Goal: Information Seeking & Learning: Learn about a topic

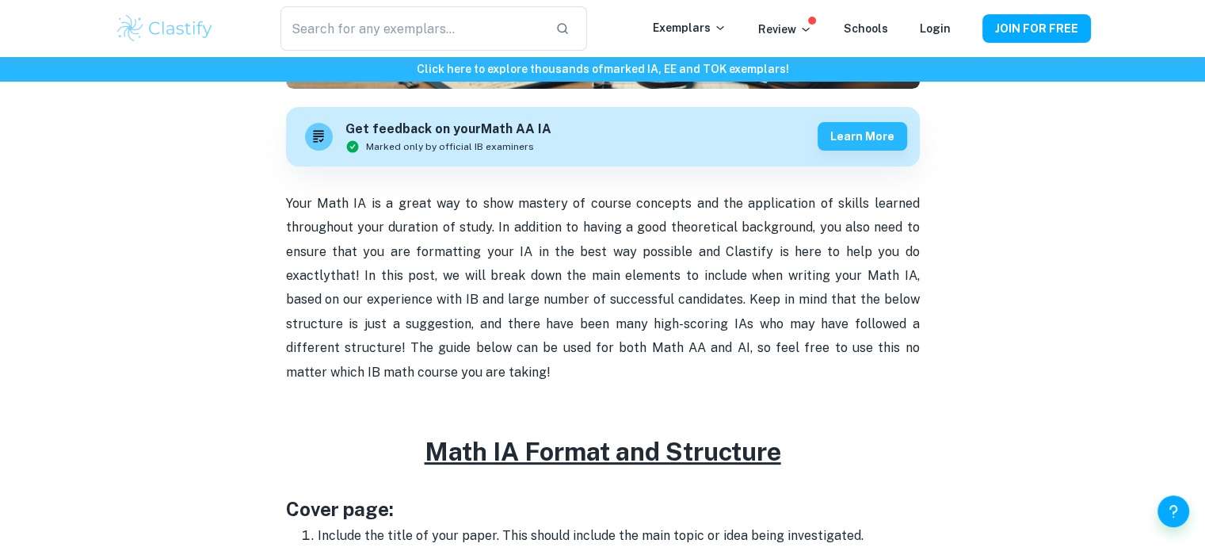
scroll to position [453, 0]
click at [371, 200] on p "Your Math IA is a great way to show mastery of course concepts and the applicat…" at bounding box center [603, 288] width 634 height 193
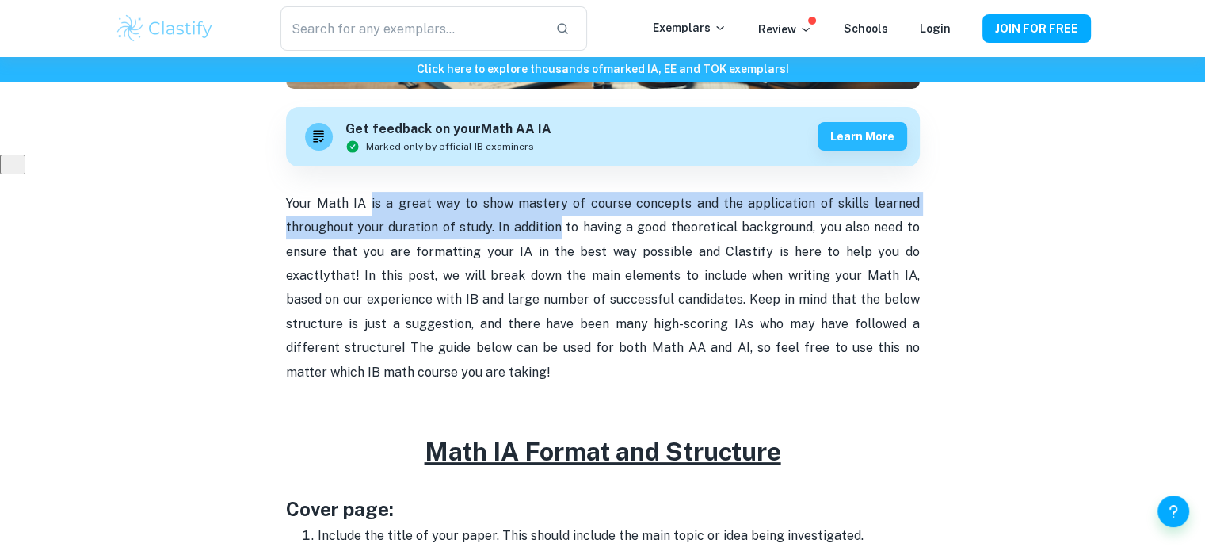
drag, startPoint x: 371, startPoint y: 200, endPoint x: 543, endPoint y: 239, distance: 176.1
click at [543, 239] on p "Your Math IA is a great way to show mastery of course concepts and the applicat…" at bounding box center [603, 288] width 634 height 193
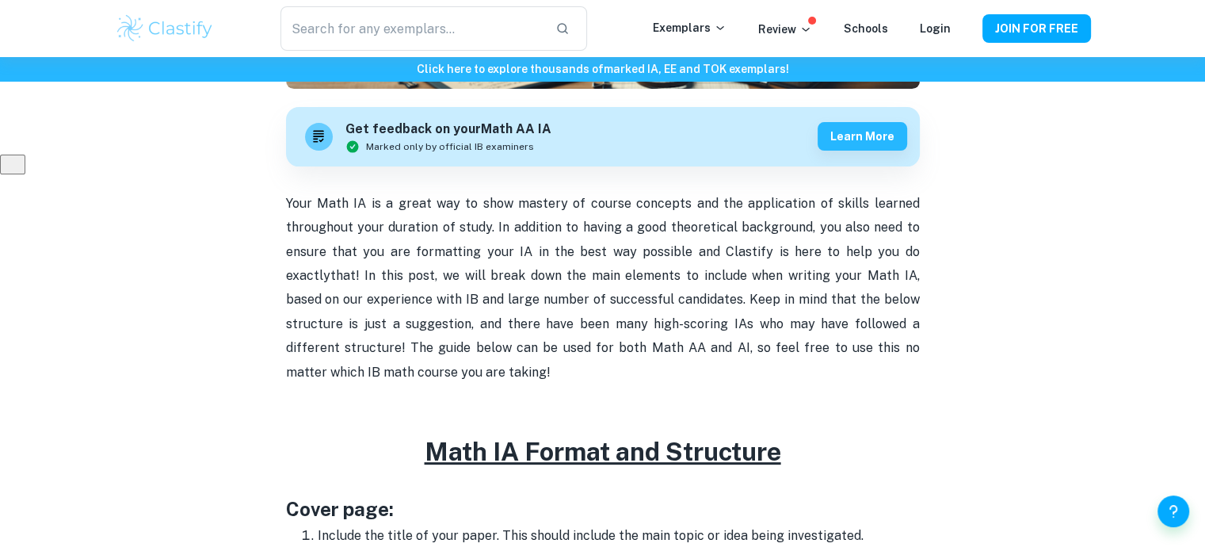
click at [552, 262] on p "Your Math IA is a great way to show mastery of course concepts and the applicat…" at bounding box center [603, 288] width 634 height 193
click at [469, 251] on p "Your Math IA is a great way to show mastery of course concepts and the applicat…" at bounding box center [603, 288] width 634 height 193
drag, startPoint x: 469, startPoint y: 251, endPoint x: 658, endPoint y: 254, distance: 188.6
click at [658, 254] on p "Your Math IA is a great way to show mastery of course concepts and the applicat…" at bounding box center [603, 288] width 634 height 193
click at [423, 277] on span "that! In this post, we will break down the main elements to include when writin…" at bounding box center [603, 324] width 634 height 112
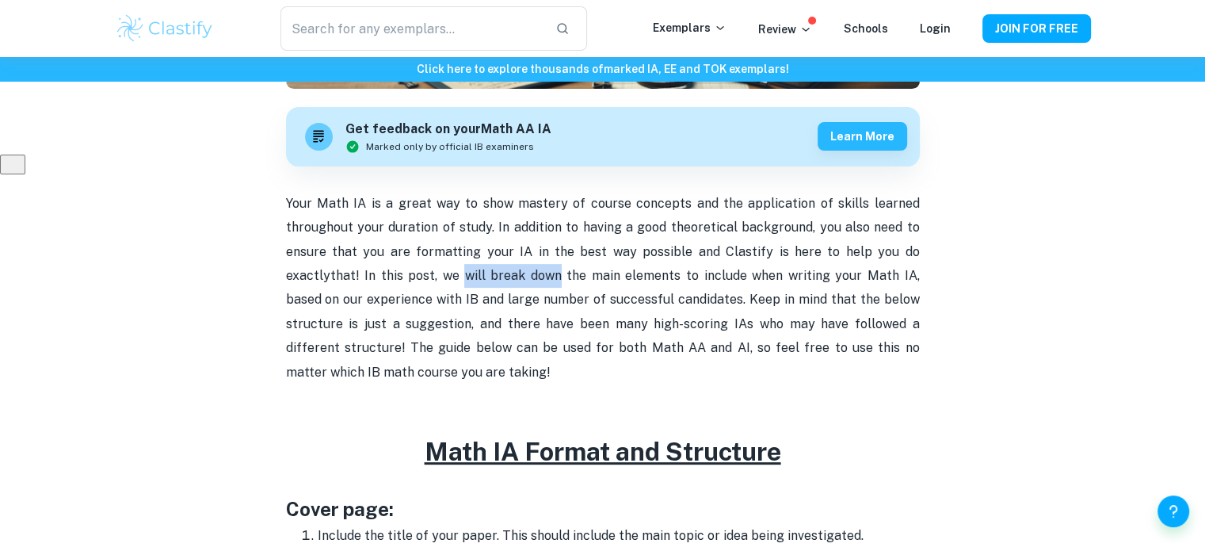
drag, startPoint x: 423, startPoint y: 277, endPoint x: 472, endPoint y: 285, distance: 49.8
click at [472, 285] on p "Your Math IA is a great way to show mastery of course concepts and the applicat…" at bounding box center [603, 288] width 634 height 193
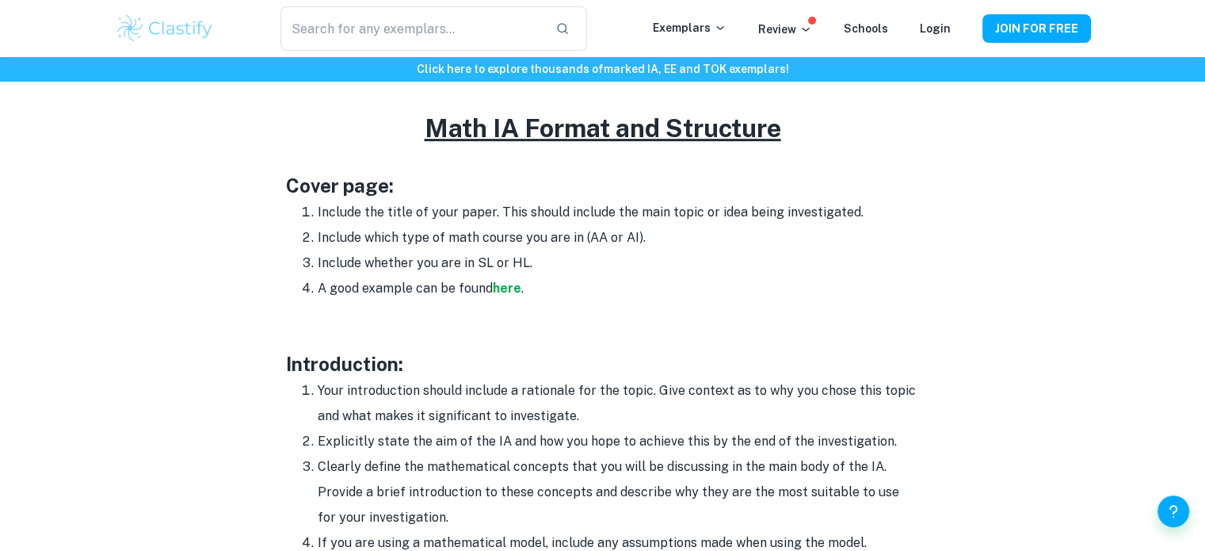
scroll to position [850, 0]
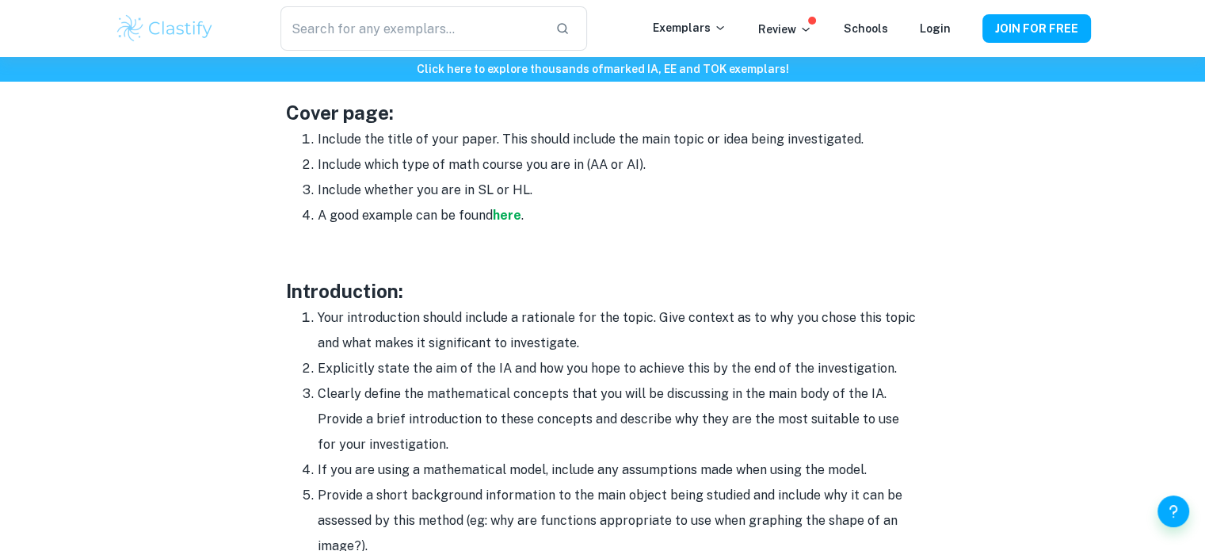
click at [436, 319] on li "Your introduction should include a rationale for the topic. Give context as to …" at bounding box center [619, 330] width 602 height 51
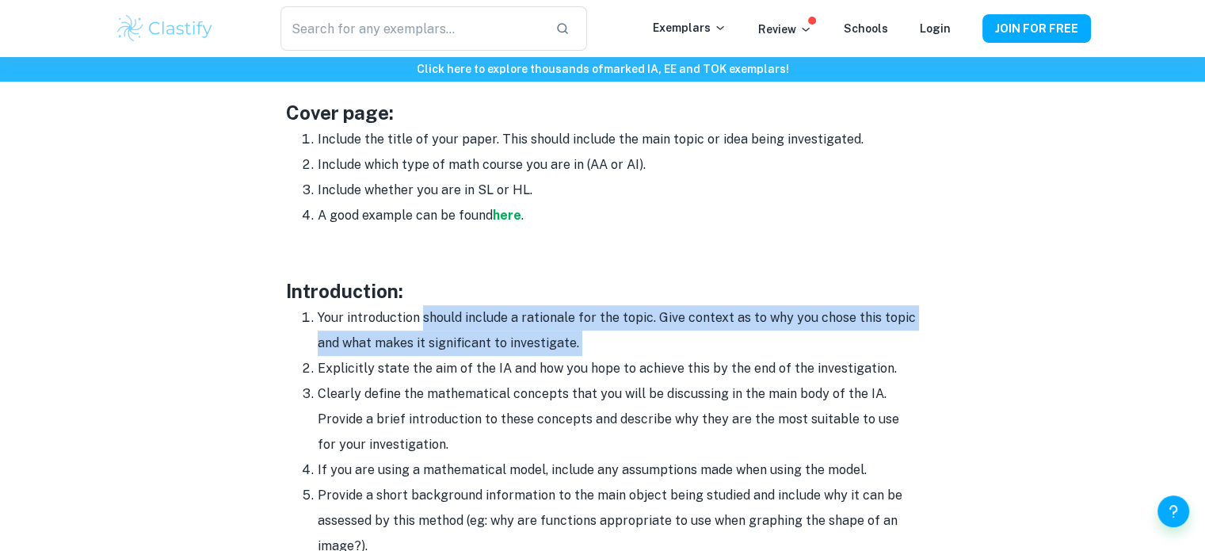
drag, startPoint x: 436, startPoint y: 319, endPoint x: 612, endPoint y: 337, distance: 176.9
click at [612, 337] on li "Your introduction should include a rationale for the topic. Give context as to …" at bounding box center [619, 330] width 602 height 51
click at [612, 338] on li "Your introduction should include a rationale for the topic. Give context as to …" at bounding box center [619, 330] width 602 height 51
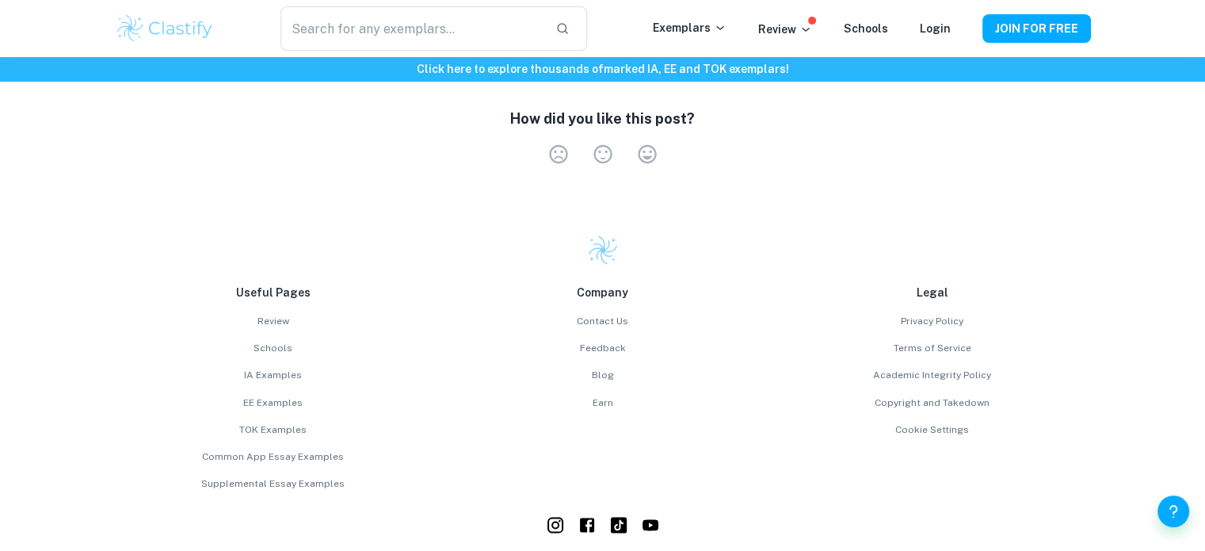
scroll to position [2713, 0]
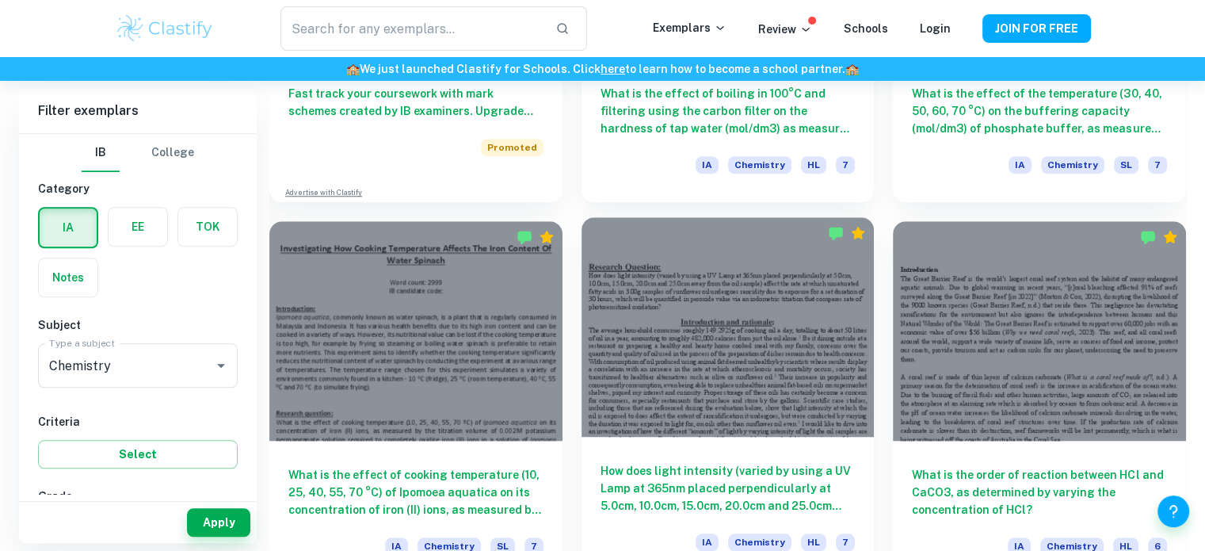
scroll to position [1585, 0]
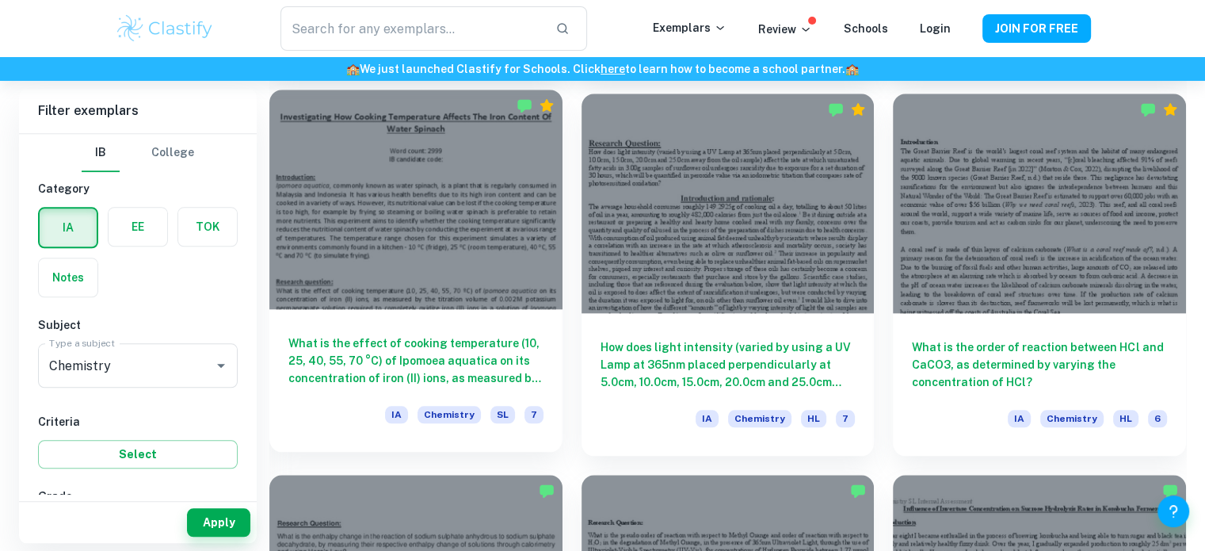
click at [445, 372] on h6 "What is the effect of cooking temperature (10, 25, 40, 55, 70 °C) of Ipomoea aq…" at bounding box center [415, 360] width 255 height 52
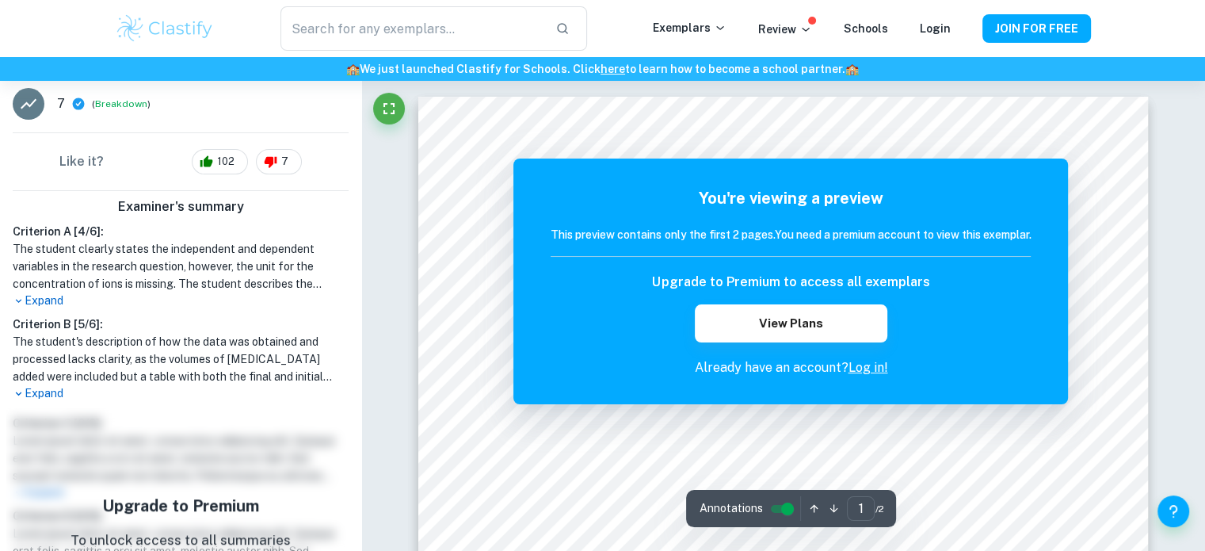
scroll to position [475, 0]
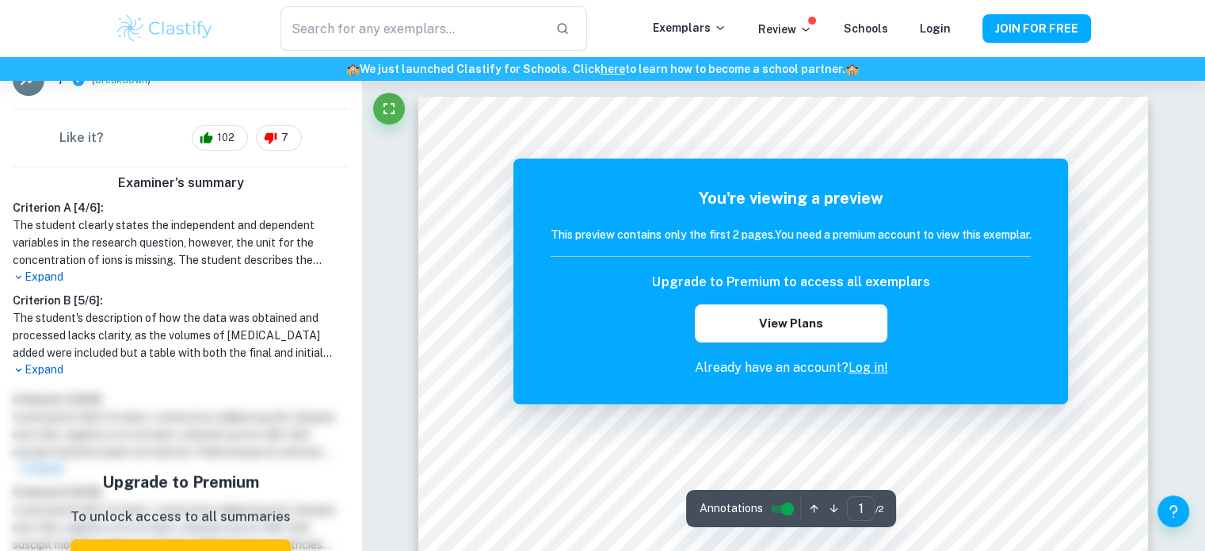
click at [135, 226] on h1 "The student clearly states the independent and dependent variables in the resea…" at bounding box center [181, 242] width 336 height 52
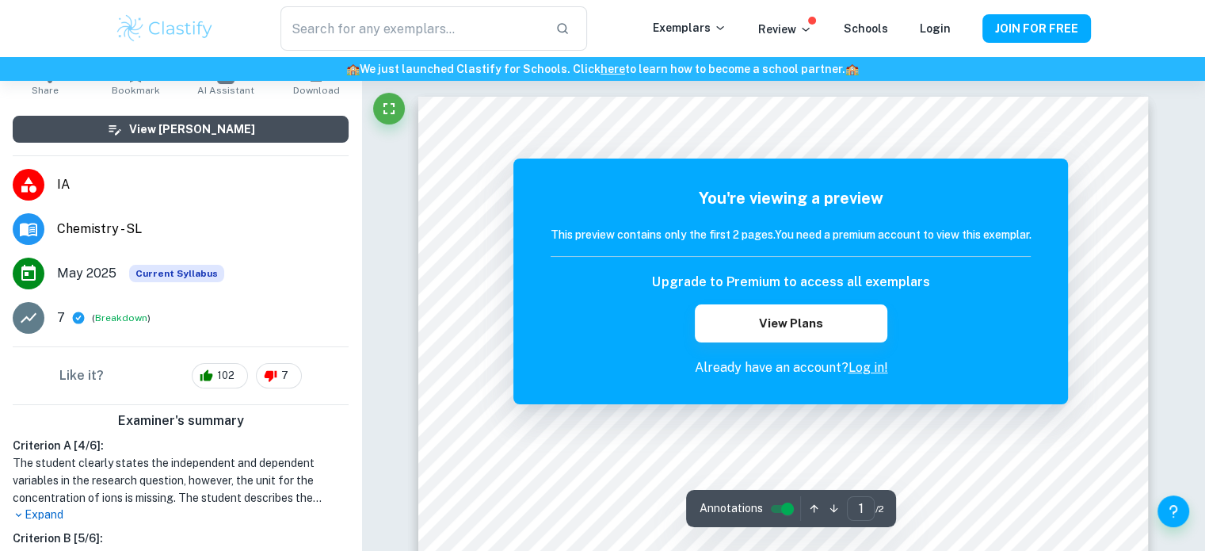
scroll to position [0, 0]
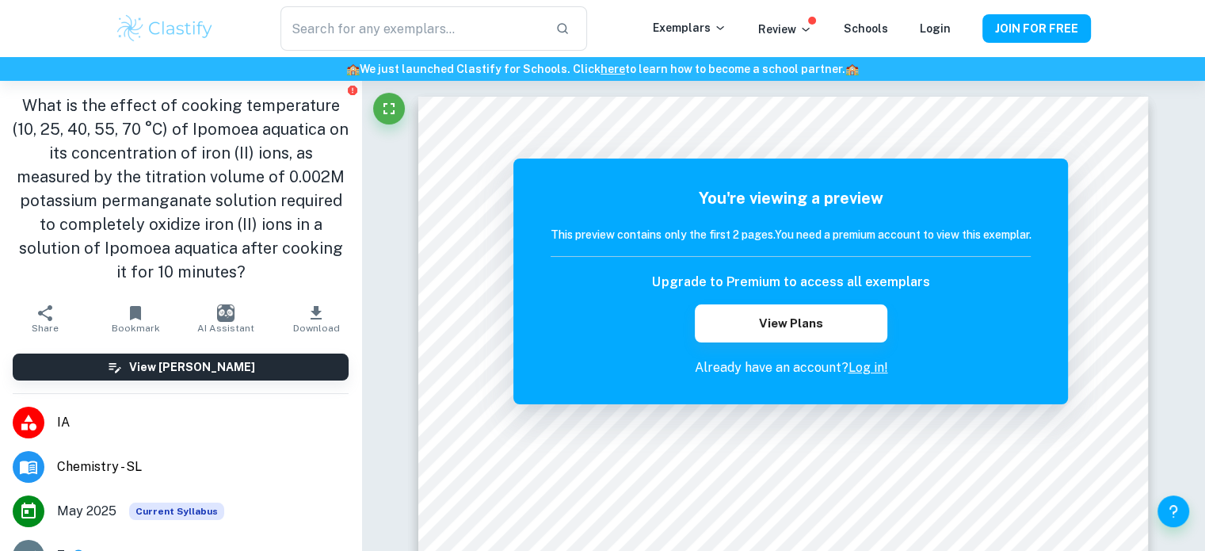
click at [178, 109] on h1 "What is the effect of cooking temperature (10, 25, 40, 55, 70 °C) of Ipomoea aq…" at bounding box center [181, 189] width 336 height 190
drag, startPoint x: 182, startPoint y: 109, endPoint x: 311, endPoint y: 107, distance: 128.4
click at [311, 107] on h1 "What is the effect of cooking temperature (10, 25, 40, 55, 70 °C) of Ipomoea aq…" at bounding box center [181, 189] width 336 height 190
click at [84, 152] on h1 "What is the effect of cooking temperature (10, 25, 40, 55, 70 °C) of Ipomoea aq…" at bounding box center [181, 189] width 336 height 190
drag, startPoint x: 84, startPoint y: 152, endPoint x: 200, endPoint y: 153, distance: 115.7
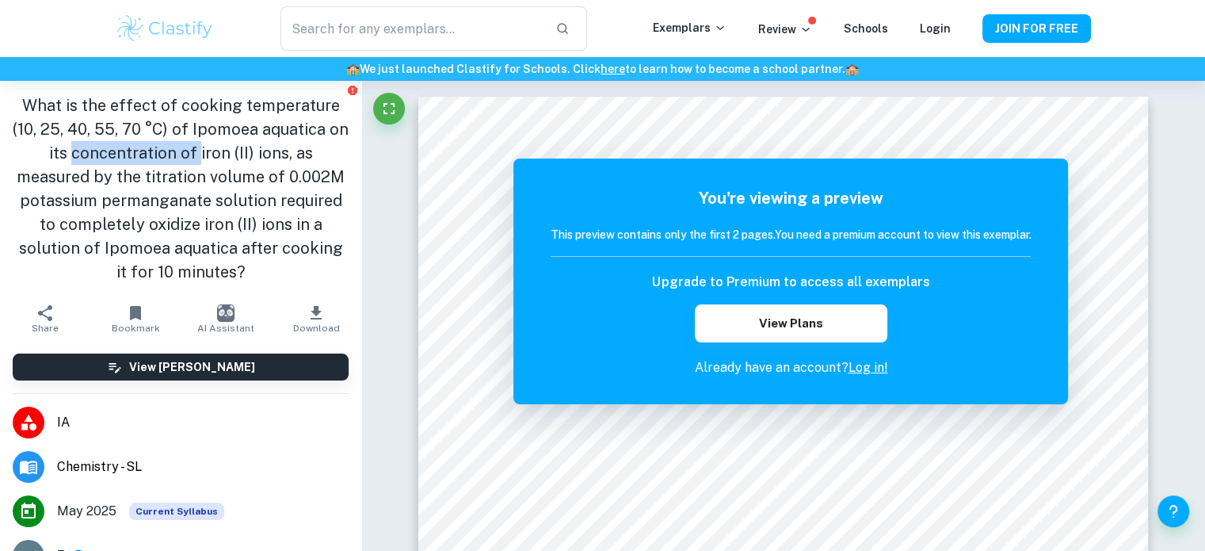
click at [200, 153] on h1 "What is the effect of cooking temperature (10, 25, 40, 55, 70 °C) of Ipomoea aq…" at bounding box center [181, 189] width 336 height 190
click at [197, 173] on h1 "What is the effect of cooking temperature (10, 25, 40, 55, 70 °C) of Ipomoea aq…" at bounding box center [181, 189] width 336 height 190
click at [63, 195] on h1 "What is the effect of cooking temperature (10, 25, 40, 55, 70 °C) of Ipomoea aq…" at bounding box center [181, 189] width 336 height 190
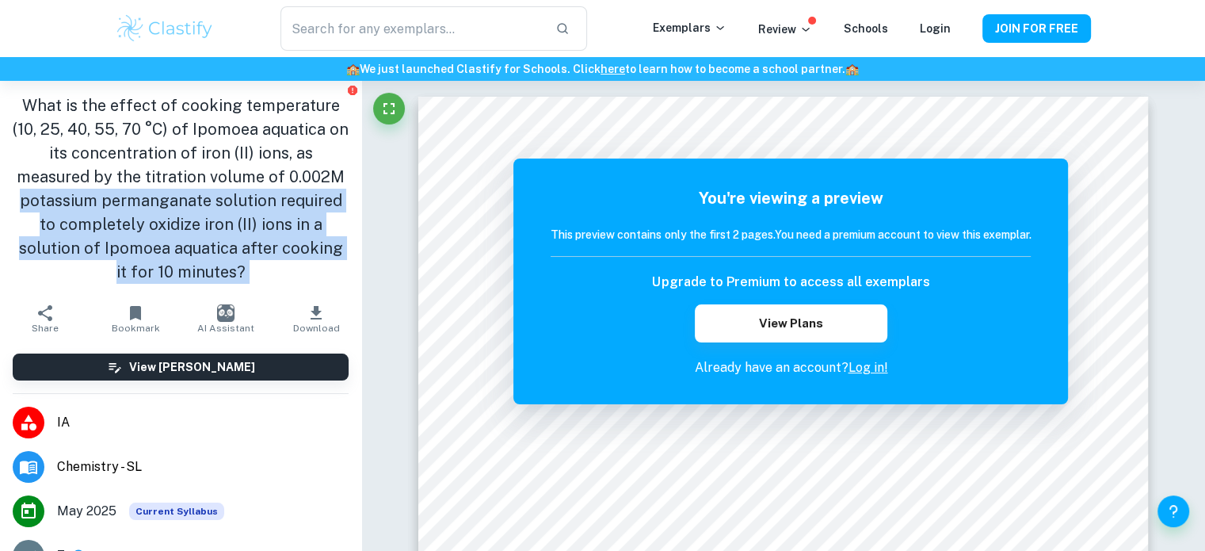
drag, startPoint x: 63, startPoint y: 195, endPoint x: 250, endPoint y: 271, distance: 202.6
click at [250, 271] on h1 "What is the effect of cooking temperature (10, 25, 40, 55, 70 °C) of Ipomoea aq…" at bounding box center [181, 189] width 336 height 190
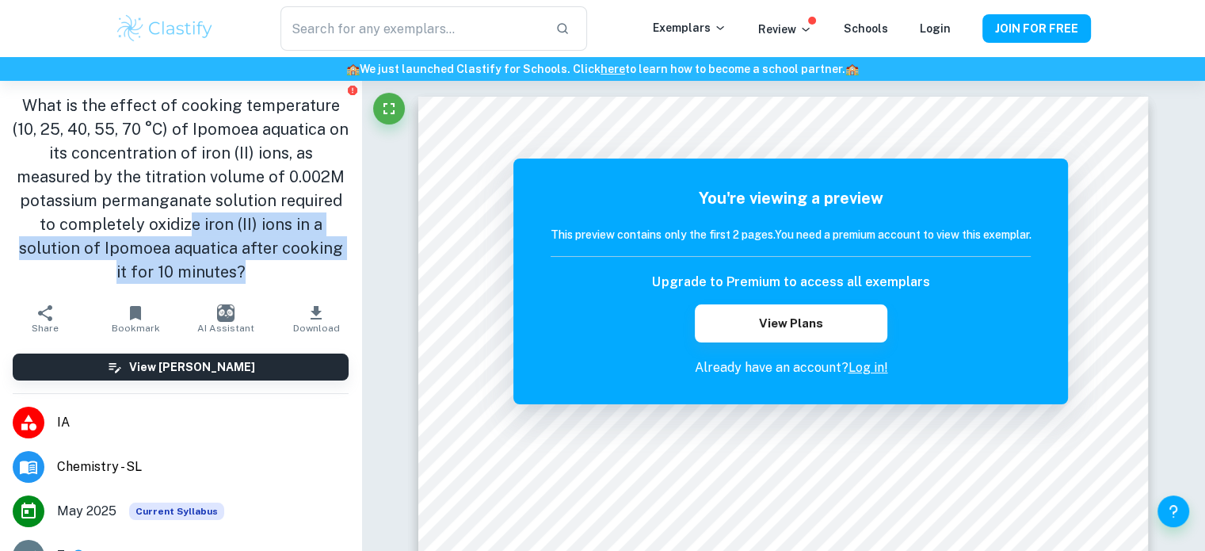
drag, startPoint x: 274, startPoint y: 261, endPoint x: 184, endPoint y: 223, distance: 97.7
click at [184, 223] on h1 "What is the effect of cooking temperature (10, 25, 40, 55, 70 °C) of Ipomoea aq…" at bounding box center [181, 189] width 336 height 190
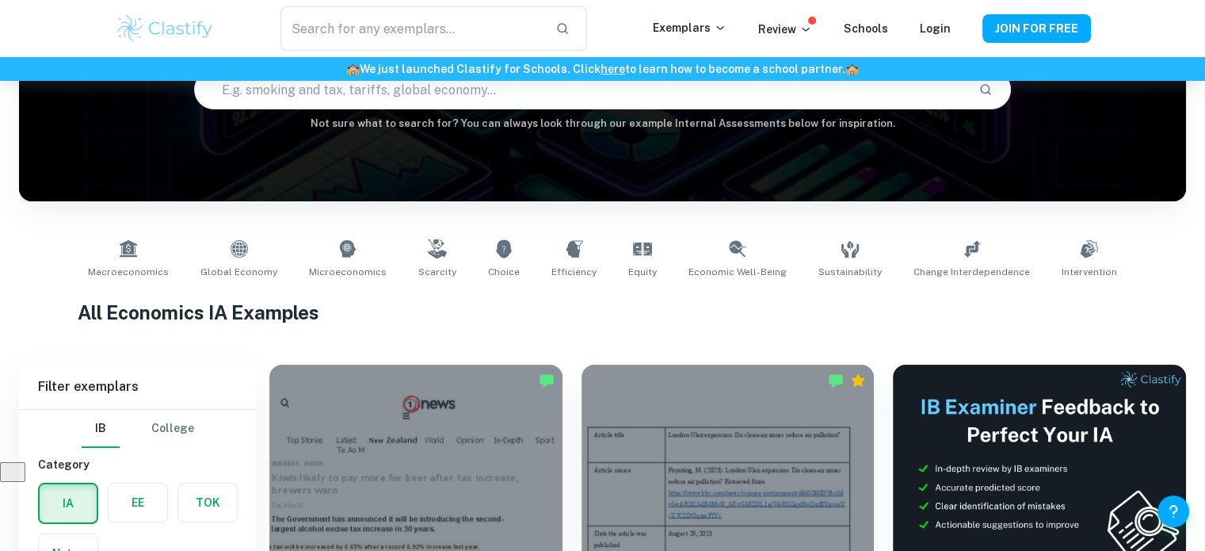
scroll to position [79, 0]
